Goal: Contribute content

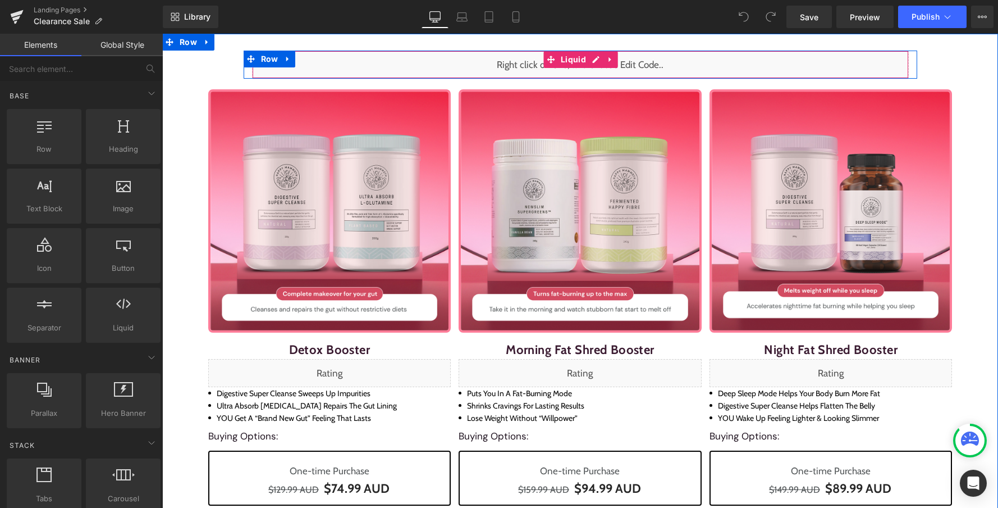
click at [618, 58] on div "Liquid" at bounding box center [580, 65] width 657 height 28
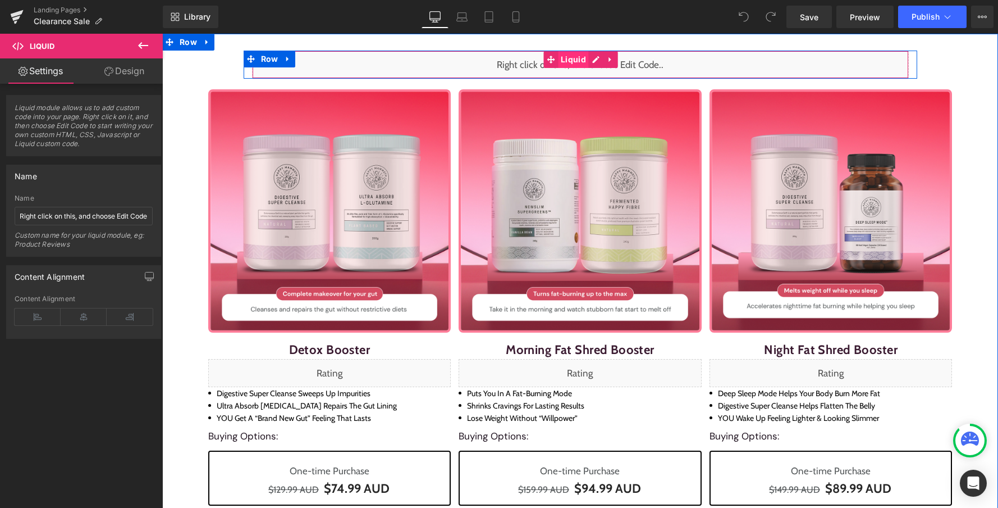
click at [571, 57] on span "Liquid" at bounding box center [573, 59] width 31 height 17
click at [592, 59] on div "Liquid" at bounding box center [580, 65] width 657 height 28
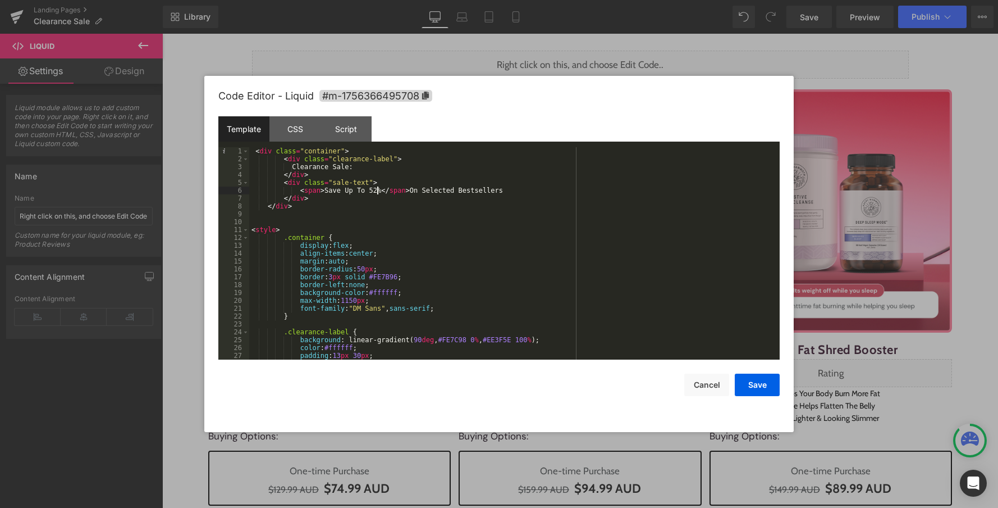
click at [376, 192] on div "< div class = "container" > < div class = "clearance-label" > Clearance Sale: <…" at bounding box center [512, 261] width 526 height 228
click at [763, 394] on button "Save" at bounding box center [757, 384] width 45 height 22
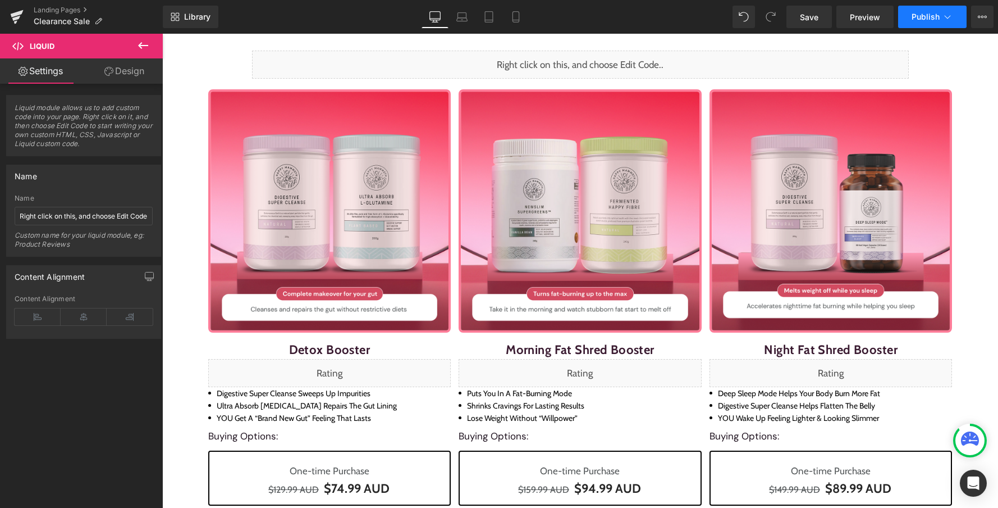
click at [918, 11] on button "Publish" at bounding box center [932, 17] width 68 height 22
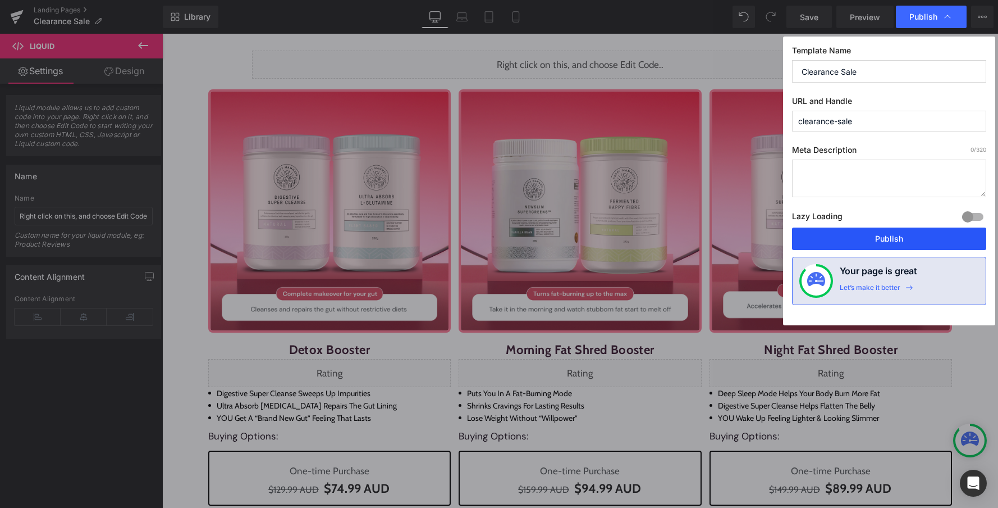
click at [856, 241] on button "Publish" at bounding box center [889, 238] width 194 height 22
